Goal: Find specific page/section: Find specific page/section

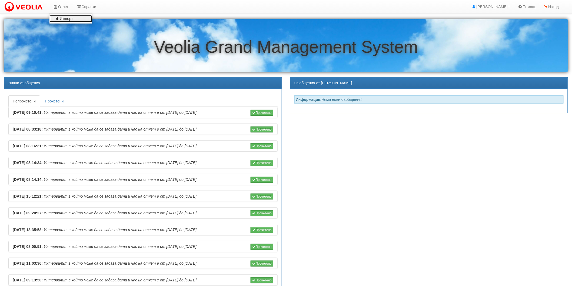
click at [65, 17] on link "Импорт" at bounding box center [70, 18] width 43 height 7
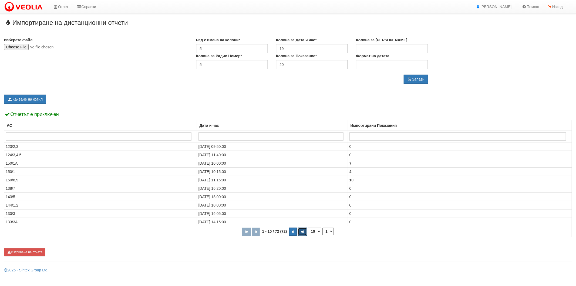
click at [302, 234] on button "button" at bounding box center [302, 232] width 9 height 8
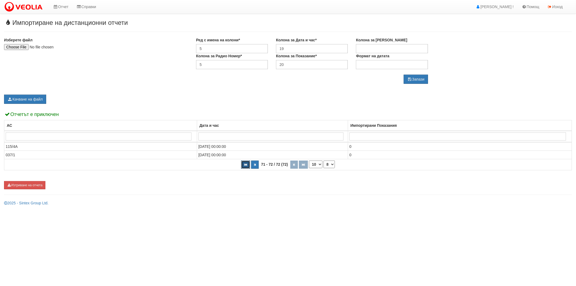
click at [247, 168] on button "button" at bounding box center [245, 165] width 9 height 8
select select "1"
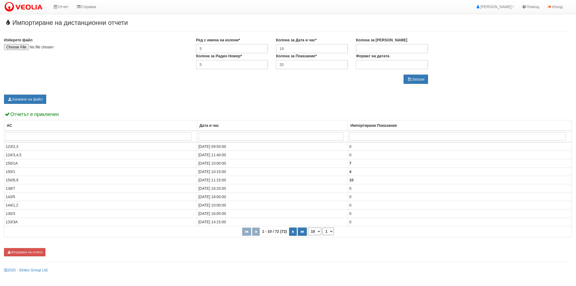
click at [66, 139] on input "search" at bounding box center [99, 136] width 186 height 8
type input "138"
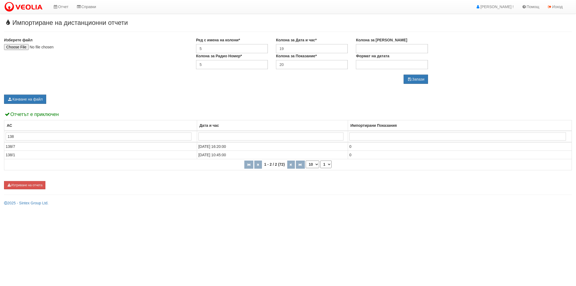
type input "138"
click at [99, 139] on input "138" at bounding box center [99, 136] width 186 height 8
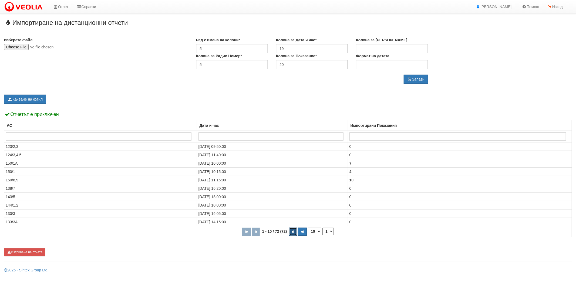
click at [290, 231] on button "button" at bounding box center [293, 232] width 8 height 8
click at [290, 231] on th "11 - 20 / 72 (72) 10 20 30 40 1 2 3 4 5 6 7 8" at bounding box center [288, 231] width 568 height 11
click at [291, 231] on button "button" at bounding box center [295, 232] width 8 height 8
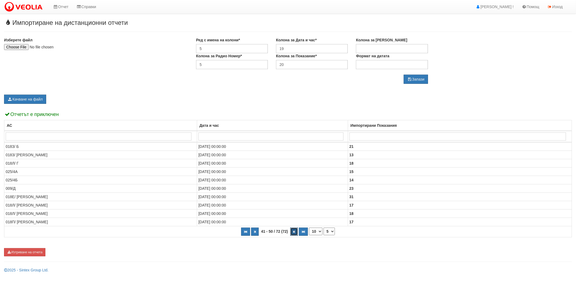
click at [295, 230] on button "button" at bounding box center [295, 232] width 8 height 8
click at [294, 231] on icon "button" at bounding box center [295, 231] width 2 height 3
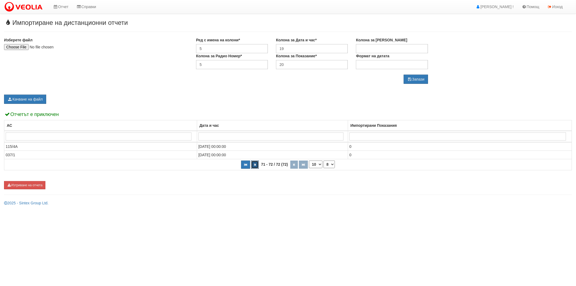
click at [254, 165] on icon "button" at bounding box center [255, 164] width 2 height 3
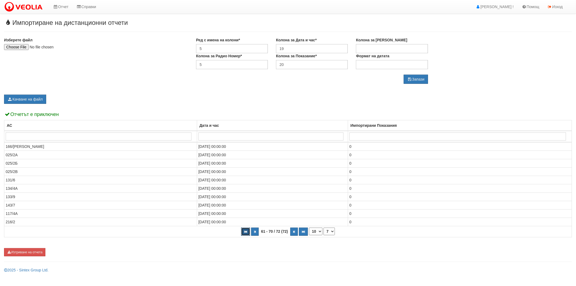
click at [247, 229] on button "button" at bounding box center [245, 232] width 9 height 8
select select "1"
